Goal: Task Accomplishment & Management: Complete application form

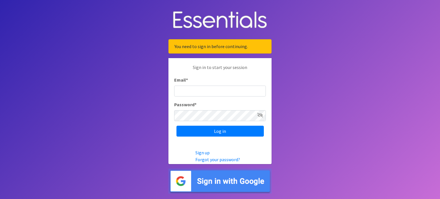
click at [189, 92] on input "Email *" at bounding box center [220, 91] width 92 height 11
type input "[EMAIL_ADDRESS][DOMAIN_NAME]"
click at [177, 126] on input "Log in" at bounding box center [220, 131] width 87 height 11
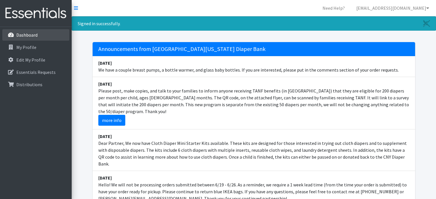
click at [44, 36] on link "Dashboard" at bounding box center [35, 34] width 67 height 11
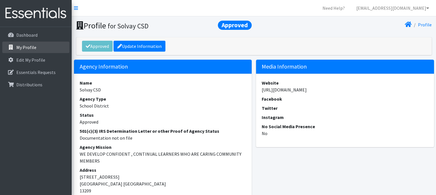
click at [41, 49] on link "My Profile" at bounding box center [35, 47] width 67 height 11
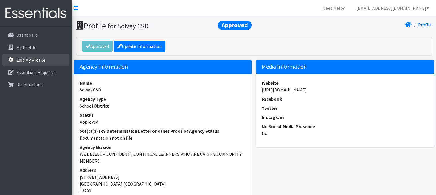
click at [40, 61] on p "Edit My Profile" at bounding box center [30, 60] width 29 height 6
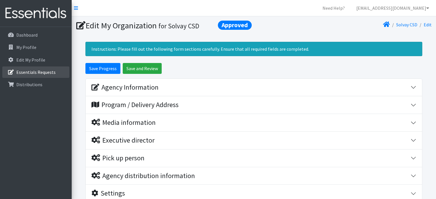
click at [52, 75] on link "Essentials Requests" at bounding box center [35, 71] width 67 height 11
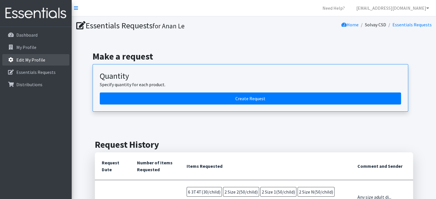
click at [26, 57] on p "Edit My Profile" at bounding box center [30, 60] width 29 height 6
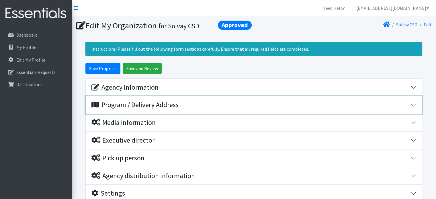
click at [175, 103] on div "Program / Delivery Address" at bounding box center [134, 105] width 87 height 8
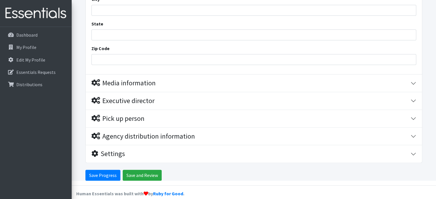
scroll to position [115, 0]
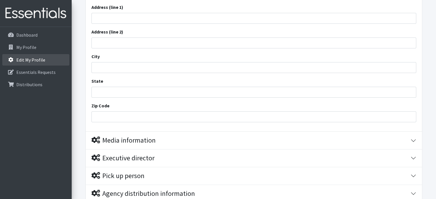
click at [38, 59] on p "Edit My Profile" at bounding box center [30, 60] width 29 height 6
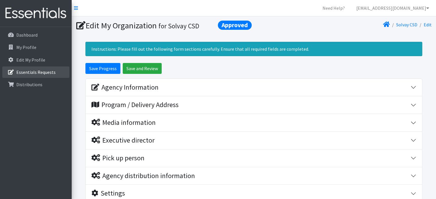
click at [37, 74] on p "Essentials Requests" at bounding box center [35, 72] width 39 height 6
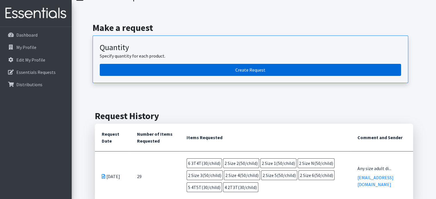
scroll to position [57, 0]
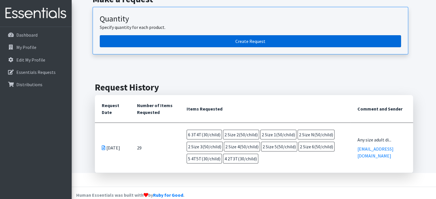
click at [280, 43] on link "Create Request" at bounding box center [250, 41] width 301 height 12
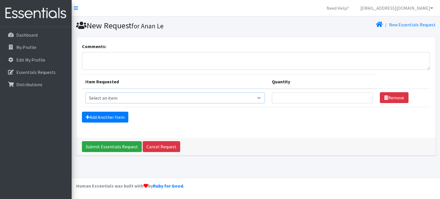
click at [133, 98] on select "Select an item 2T3T(30/child) 3T4T(30/child) 4T5T(30/child) Cloth Diaper Kit (s…" at bounding box center [175, 98] width 180 height 11
click at [135, 95] on select "Select an item 2T3T(30/child) 3T4T(30/child) 4T5T(30/child) Cloth Diaper Kit (s…" at bounding box center [175, 98] width 180 height 11
select select "941"
click at [85, 93] on select "Select an item 2T3T(30/child) 3T4T(30/child) 4T5T(30/child) Cloth Diaper Kit (s…" at bounding box center [175, 98] width 180 height 11
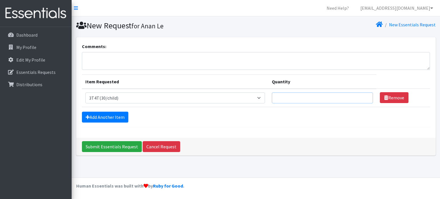
click at [305, 95] on input "Quantity" at bounding box center [322, 98] width 101 height 11
click at [363, 97] on input "1" at bounding box center [322, 98] width 101 height 11
click at [363, 97] on input "2" at bounding box center [322, 98] width 101 height 11
click at [363, 97] on input "3" at bounding box center [322, 98] width 101 height 11
click at [363, 97] on input "4" at bounding box center [322, 98] width 101 height 11
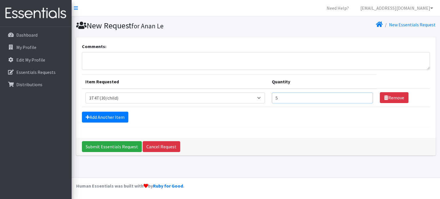
click at [363, 97] on input "5" at bounding box center [322, 98] width 101 height 11
click at [363, 97] on input "6" at bounding box center [322, 98] width 101 height 11
click at [363, 97] on input "7" at bounding box center [322, 98] width 101 height 11
type input "8"
click at [363, 97] on input "8" at bounding box center [322, 98] width 101 height 11
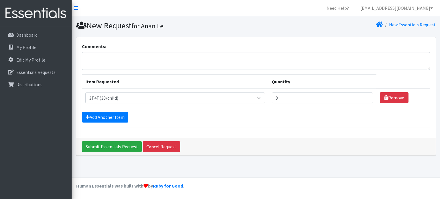
click at [345, 125] on form "Comments: Item Requested Quantity Item Requested Select an item 2T3T(30/child) …" at bounding box center [256, 85] width 348 height 85
click at [106, 117] on link "Add Another Item" at bounding box center [105, 117] width 46 height 11
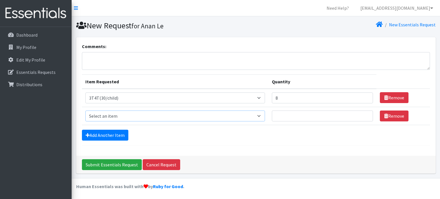
click at [219, 115] on select "Select an item 2T3T(30/child) 3T4T(30/child) 4T5T(30/child) Cloth Diaper Kit (s…" at bounding box center [175, 116] width 180 height 11
select select "939"
click at [85, 111] on select "Select an item 2T3T(30/child) 3T4T(30/child) 4T5T(30/child) Cloth Diaper Kit (s…" at bounding box center [175, 116] width 180 height 11
click at [358, 117] on input "Quantity" at bounding box center [322, 116] width 101 height 11
click at [364, 115] on input "1" at bounding box center [322, 116] width 101 height 11
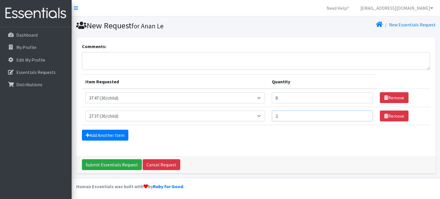
type input "2"
click at [364, 115] on input "2" at bounding box center [322, 116] width 101 height 11
click at [109, 137] on link "Add Another Item" at bounding box center [105, 135] width 46 height 11
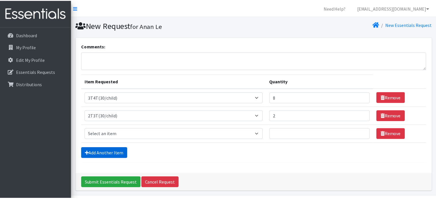
scroll to position [17, 0]
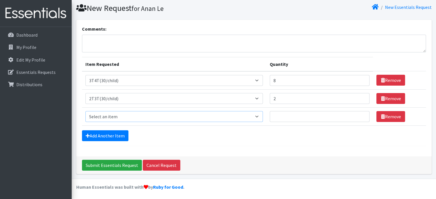
click at [142, 121] on select "Select an item 2T3T(30/child) 3T4T(30/child) 4T5T(30/child) Cloth Diaper Kit (s…" at bounding box center [173, 116] width 177 height 11
select select "953"
click at [85, 111] on select "Select an item 2T3T(30/child) 3T4T(30/child) 4T5T(30/child) Cloth Diaper Kit (s…" at bounding box center [173, 116] width 177 height 11
click at [360, 115] on input "1" at bounding box center [320, 116] width 100 height 11
click at [360, 115] on input "2" at bounding box center [320, 116] width 100 height 11
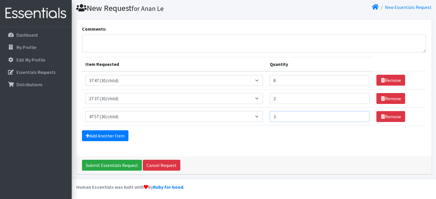
type input "3"
click at [360, 115] on input "3" at bounding box center [320, 116] width 100 height 11
drag, startPoint x: 341, startPoint y: 99, endPoint x: 353, endPoint y: 99, distance: 11.5
click at [342, 99] on input "2" at bounding box center [320, 98] width 100 height 11
type input "3"
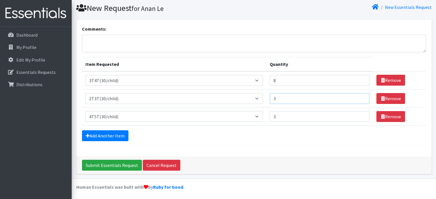
click at [360, 95] on input "3" at bounding box center [320, 98] width 100 height 11
click at [361, 82] on input "7" at bounding box center [320, 80] width 100 height 11
type input "6"
click at [361, 82] on input "6" at bounding box center [320, 80] width 100 height 11
click at [302, 140] on form "Comments: Item Requested Quantity Item Requested Select an item 2T3T(30/child) …" at bounding box center [254, 86] width 344 height 121
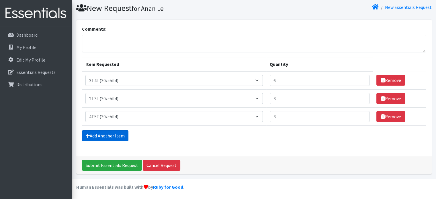
click at [117, 132] on link "Add Another Item" at bounding box center [105, 135] width 46 height 11
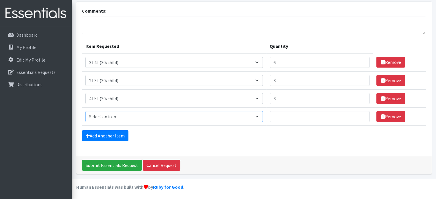
click at [152, 118] on select "Select an item 2T3T(30/child) 3T4T(30/child) 4T5T(30/child) Cloth Diaper Kit (s…" at bounding box center [173, 116] width 177 height 11
select select "950"
click at [85, 111] on select "Select an item 2T3T(30/child) 3T4T(30/child) 4T5T(30/child) Cloth Diaper Kit (s…" at bounding box center [173, 116] width 177 height 11
click at [360, 114] on input "1" at bounding box center [320, 116] width 100 height 11
type input "2"
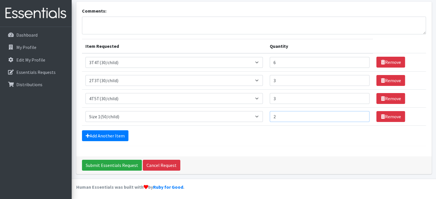
click at [360, 114] on input "2" at bounding box center [320, 116] width 100 height 11
type input "2"
click at [360, 101] on input "2" at bounding box center [320, 98] width 100 height 11
type input "2"
click at [360, 81] on input "2" at bounding box center [320, 80] width 100 height 11
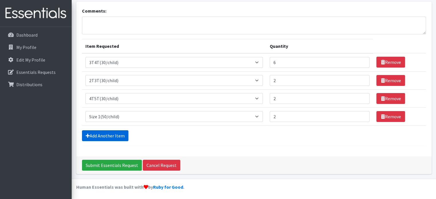
click at [117, 132] on link "Add Another Item" at bounding box center [105, 135] width 46 height 11
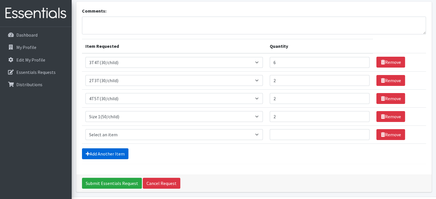
scroll to position [54, 0]
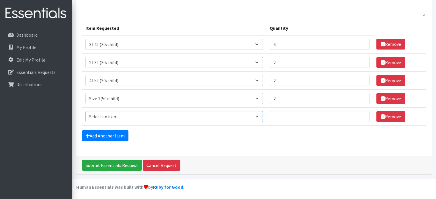
click at [245, 114] on select "Select an item 2T3T(30/child) 3T4T(30/child) 4T5T(30/child) Cloth Diaper Kit (s…" at bounding box center [173, 116] width 177 height 11
select select "951"
click at [85, 111] on select "Select an item 2T3T(30/child) 3T4T(30/child) 4T5T(30/child) Cloth Diaper Kit (s…" at bounding box center [173, 116] width 177 height 11
click at [360, 114] on input "1" at bounding box center [320, 116] width 100 height 11
type input "2"
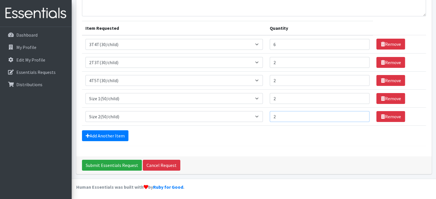
click at [360, 114] on input "2" at bounding box center [320, 116] width 100 height 11
click at [101, 132] on link "Add Another Item" at bounding box center [105, 135] width 46 height 11
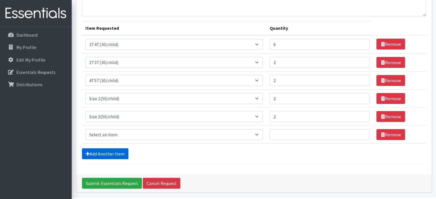
scroll to position [72, 0]
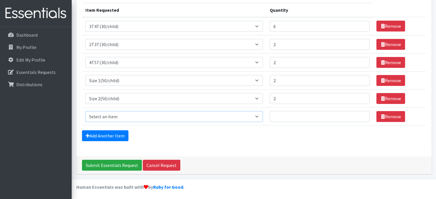
click at [140, 115] on select "Select an item 2T3T(30/child) 3T4T(30/child) 4T5T(30/child) Cloth Diaper Kit (s…" at bounding box center [173, 116] width 177 height 11
select select "954"
click at [85, 111] on select "Select an item 2T3T(30/child) 3T4T(30/child) 4T5T(30/child) Cloth Diaper Kit (s…" at bounding box center [173, 116] width 177 height 11
click at [360, 114] on input "1" at bounding box center [320, 116] width 100 height 11
type input "2"
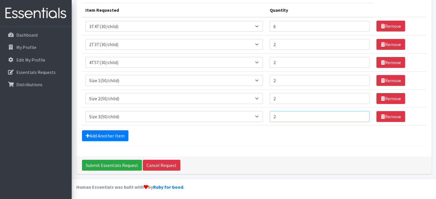
click at [360, 114] on input "2" at bounding box center [320, 116] width 100 height 11
click at [104, 134] on link "Add Another Item" at bounding box center [105, 135] width 46 height 11
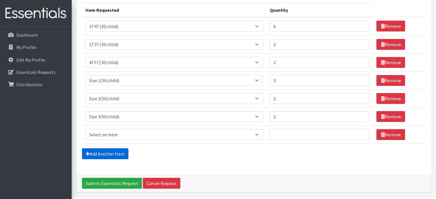
scroll to position [89, 0]
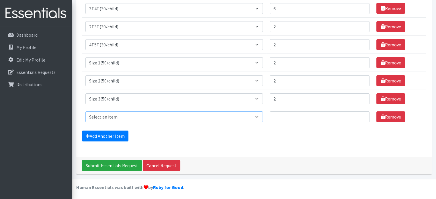
drag, startPoint x: 125, startPoint y: 114, endPoint x: 131, endPoint y: 113, distance: 6.1
click at [126, 114] on select "Select an item 2T3T(30/child) 3T4T(30/child) 4T5T(30/child) Cloth Diaper Kit (s…" at bounding box center [173, 116] width 177 height 11
select select "963"
click at [85, 111] on select "Select an item 2T3T(30/child) 3T4T(30/child) 4T5T(30/child) Cloth Diaper Kit (s…" at bounding box center [173, 116] width 177 height 11
click at [360, 114] on input "1" at bounding box center [320, 116] width 100 height 11
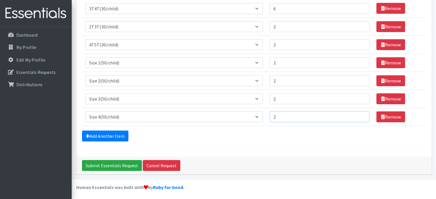
type input "2"
click at [360, 114] on input "2" at bounding box center [320, 116] width 100 height 11
click at [108, 132] on link "Add Another Item" at bounding box center [105, 136] width 46 height 11
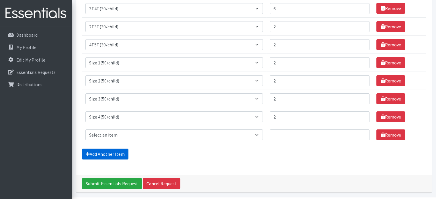
scroll to position [108, 0]
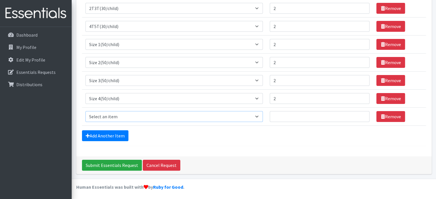
click at [111, 117] on select "Select an item 2T3T(30/child) 3T4T(30/child) 4T5T(30/child) Cloth Diaper Kit (s…" at bounding box center [173, 116] width 177 height 11
select select "964"
click at [85, 111] on select "Select an item 2T3T(30/child) 3T4T(30/child) 4T5T(30/child) Cloth Diaper Kit (s…" at bounding box center [173, 116] width 177 height 11
click at [360, 114] on input "1" at bounding box center [320, 116] width 100 height 11
type input "2"
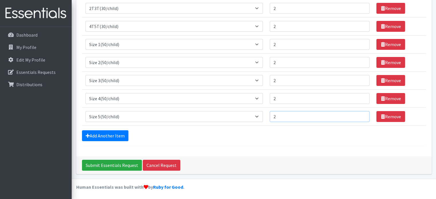
click at [360, 114] on input "2" at bounding box center [320, 116] width 100 height 11
click at [105, 136] on link "Add Another Item" at bounding box center [105, 135] width 46 height 11
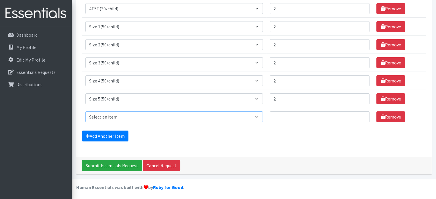
drag, startPoint x: 109, startPoint y: 116, endPoint x: 104, endPoint y: 118, distance: 5.1
click at [109, 116] on select "Select an item 2T3T(30/child) 3T4T(30/child) 4T5T(30/child) Cloth Diaper Kit (s…" at bounding box center [173, 116] width 177 height 11
click at [248, 140] on div "Add Another Item" at bounding box center [254, 136] width 344 height 11
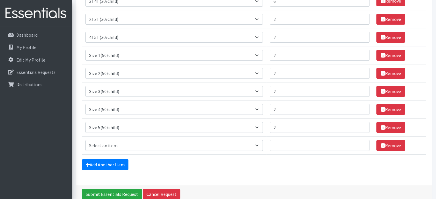
scroll to position [68, 0]
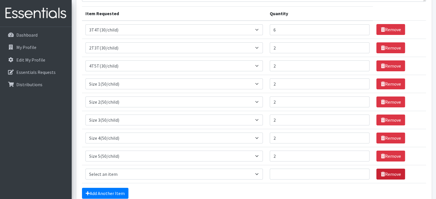
click at [384, 173] on link "Remove" at bounding box center [390, 174] width 29 height 11
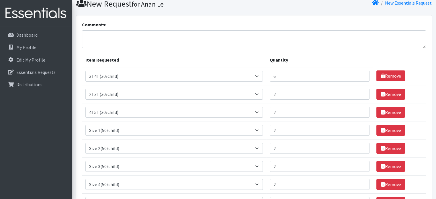
scroll to position [0, 0]
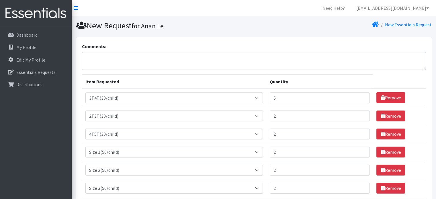
click at [134, 50] on div "Comments:" at bounding box center [254, 56] width 344 height 27
click at [128, 59] on textarea "Comments:" at bounding box center [254, 61] width 344 height 18
